Goal: Book appointment/travel/reservation

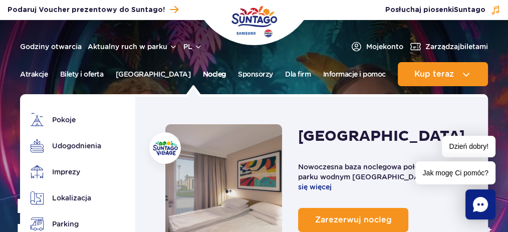
click at [203, 77] on link "Nocleg" at bounding box center [214, 74] width 23 height 24
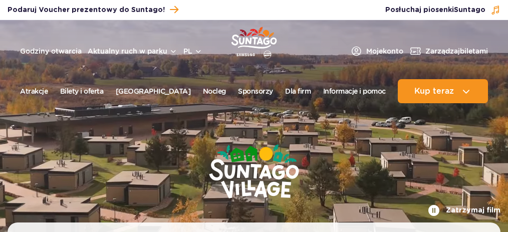
click at [196, 77] on header "Godziny otwarcia Aktualny ruch w parku pl PL EN UA Moje konto Zarządzaj biletam…" at bounding box center [254, 64] width 508 height 89
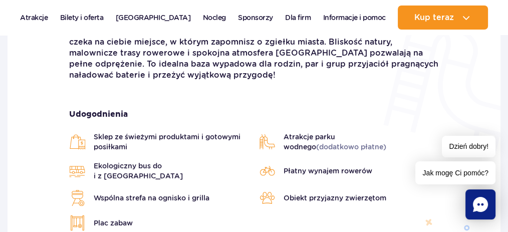
scroll to position [234, 0]
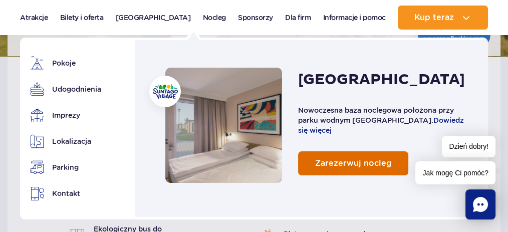
click at [353, 159] on span "Zarezerwuj nocleg" at bounding box center [353, 163] width 77 height 10
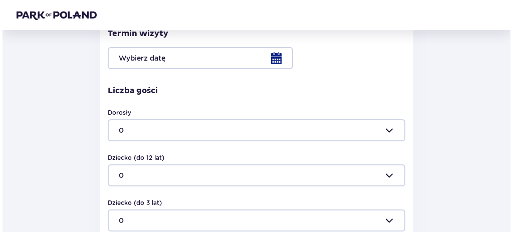
scroll to position [133, 0]
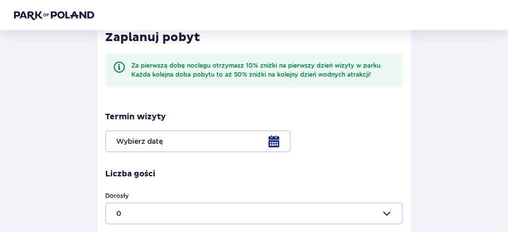
click at [281, 143] on div at bounding box center [254, 141] width 298 height 22
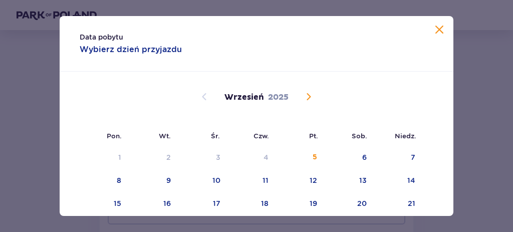
click at [307, 94] on span "Calendar" at bounding box center [309, 97] width 12 height 12
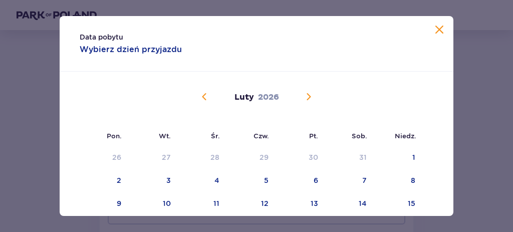
click at [307, 94] on span "Calendar" at bounding box center [309, 97] width 12 height 12
click at [307, 96] on span "Calendar" at bounding box center [309, 97] width 12 height 12
click at [307, 97] on span "Calendar" at bounding box center [309, 97] width 12 height 12
click at [307, 98] on span "Calendar" at bounding box center [309, 97] width 12 height 12
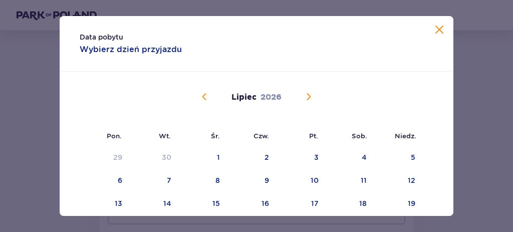
click at [308, 98] on span "Calendar" at bounding box center [309, 97] width 12 height 12
click at [205, 97] on span "Calendar" at bounding box center [205, 97] width 12 height 12
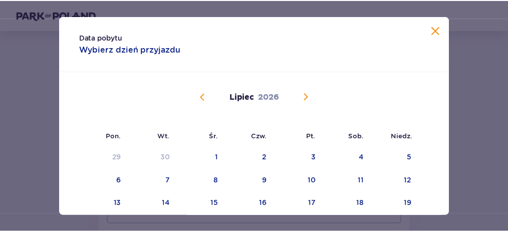
scroll to position [67, 0]
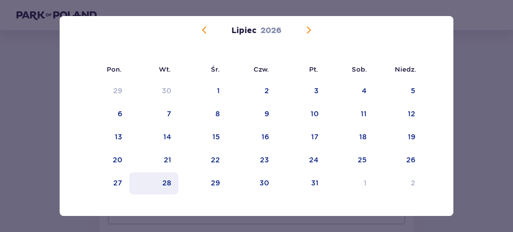
click at [162, 180] on div "28" at bounding box center [166, 183] width 9 height 10
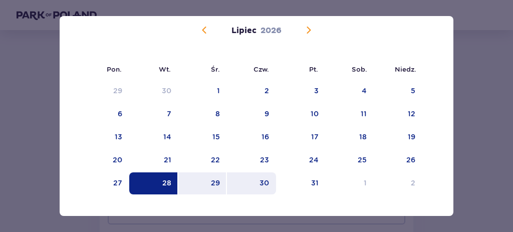
click at [262, 181] on div "30" at bounding box center [265, 183] width 10 height 10
type input "[DATE] - [DATE]"
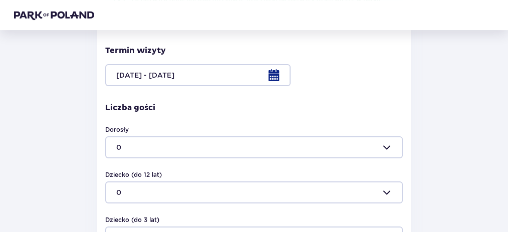
scroll to position [201, 0]
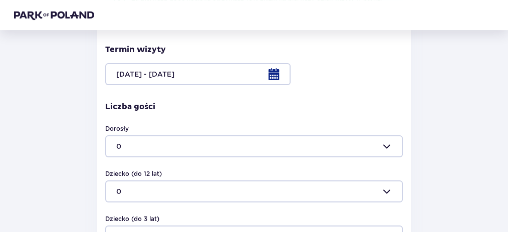
click at [306, 150] on div at bounding box center [254, 146] width 298 height 22
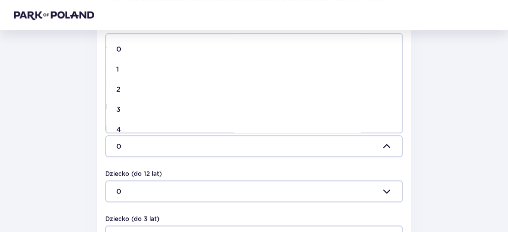
click at [125, 90] on div "2" at bounding box center [254, 89] width 276 height 10
type input "2"
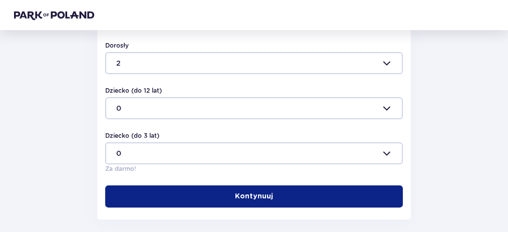
scroll to position [301, 0]
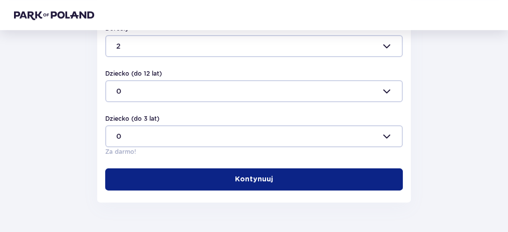
click at [290, 176] on button "Kontynuuj" at bounding box center [254, 179] width 298 height 22
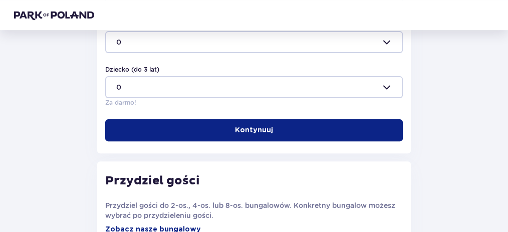
scroll to position [373, 0]
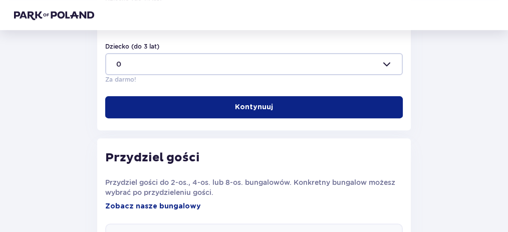
click at [289, 110] on button "Kontynuuj" at bounding box center [254, 107] width 298 height 22
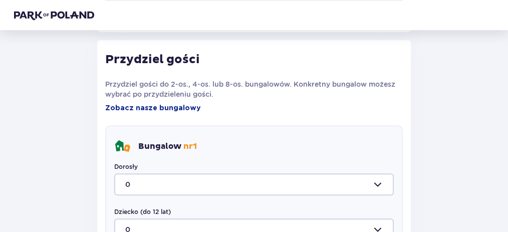
scroll to position [473, 0]
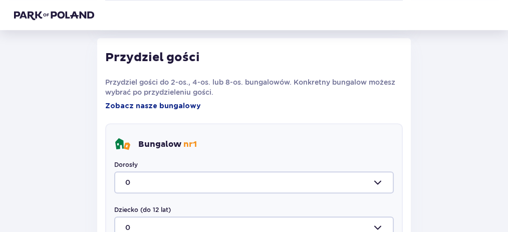
click at [161, 182] on div at bounding box center [254, 182] width 280 height 22
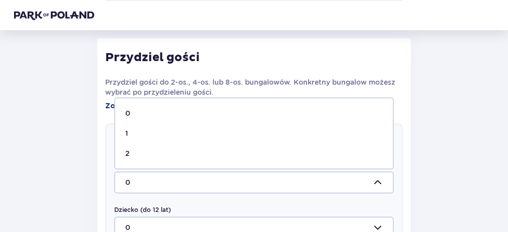
click at [165, 154] on div "2" at bounding box center [254, 153] width 258 height 10
type input "2"
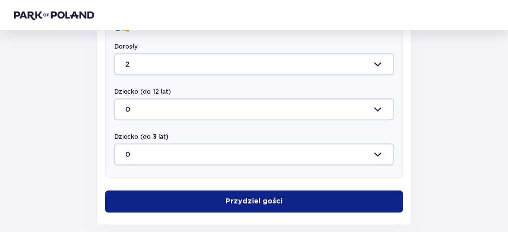
scroll to position [640, 0]
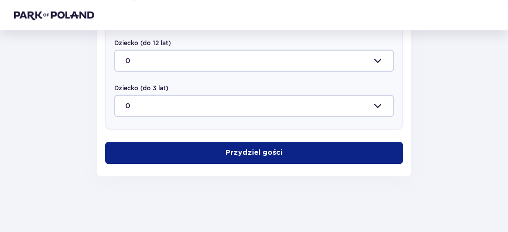
click at [254, 146] on button "Przydziel gości" at bounding box center [254, 153] width 298 height 22
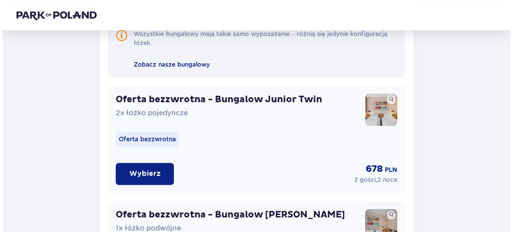
scroll to position [791, 0]
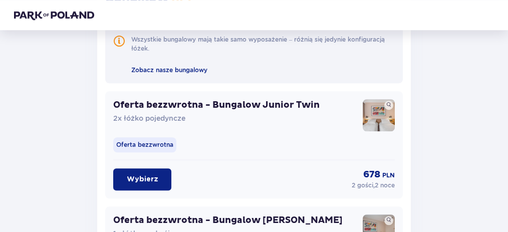
click at [381, 115] on img at bounding box center [379, 115] width 32 height 32
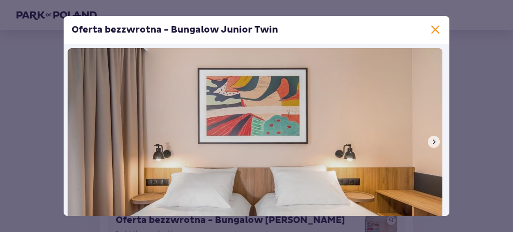
click at [431, 142] on span at bounding box center [434, 142] width 8 height 8
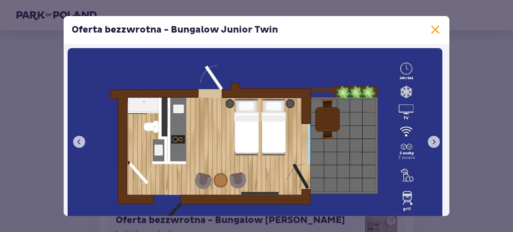
click at [431, 143] on span at bounding box center [434, 142] width 8 height 8
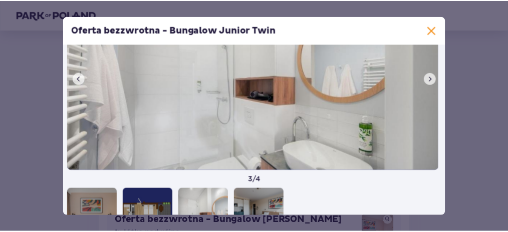
scroll to position [67, 0]
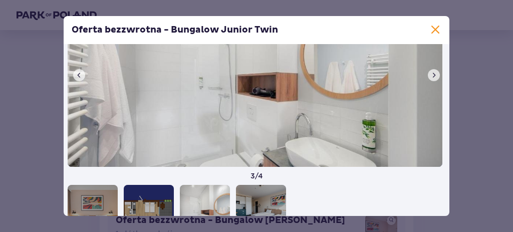
click at [428, 77] on button at bounding box center [434, 75] width 12 height 12
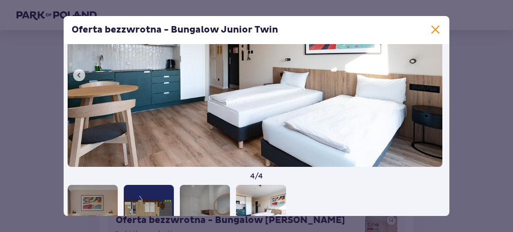
click at [434, 26] on span at bounding box center [436, 30] width 12 height 12
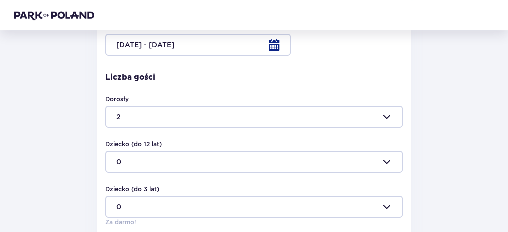
scroll to position [22, 0]
